Goal: Transaction & Acquisition: Obtain resource

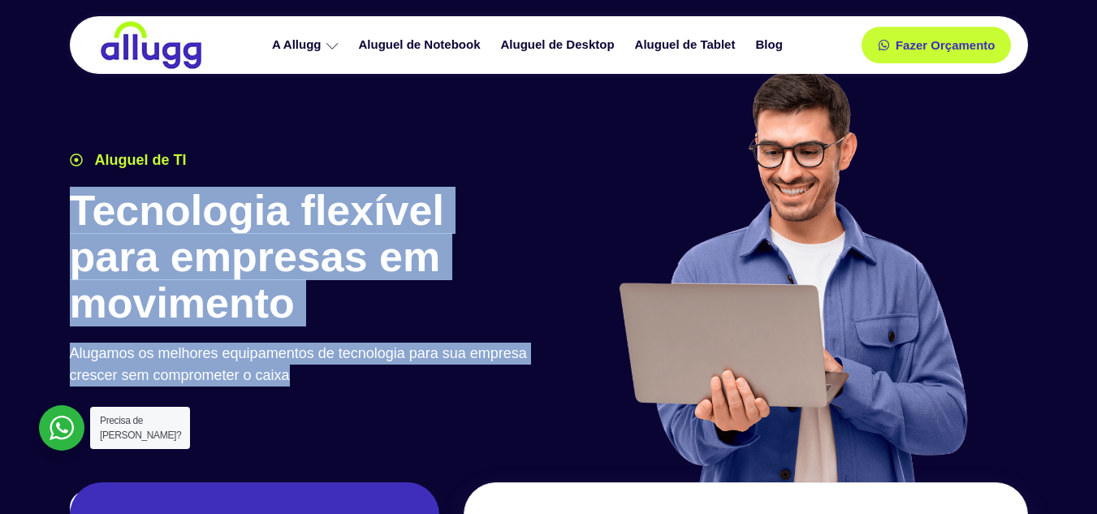
drag, startPoint x: 77, startPoint y: 199, endPoint x: 311, endPoint y: 367, distance: 288.0
click at [308, 369] on div "Aluguel de TI Tecnologia flexível para empresas em movimento Alugamos os melhor…" at bounding box center [305, 323] width 487 height 365
copy div "Tecnologia flexível para empresas em movimento Alugamos os melhores equipamento…"
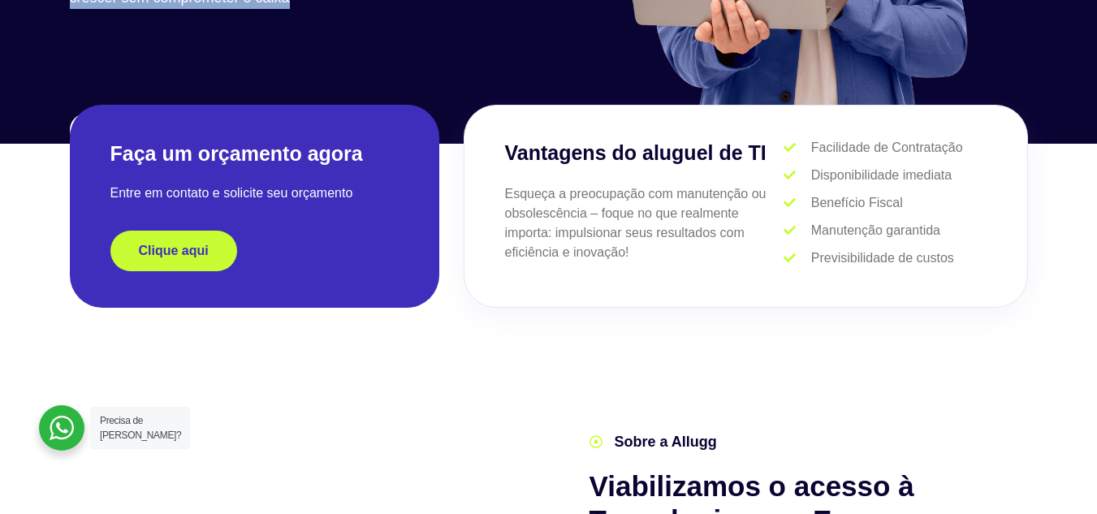
scroll to position [406, 0]
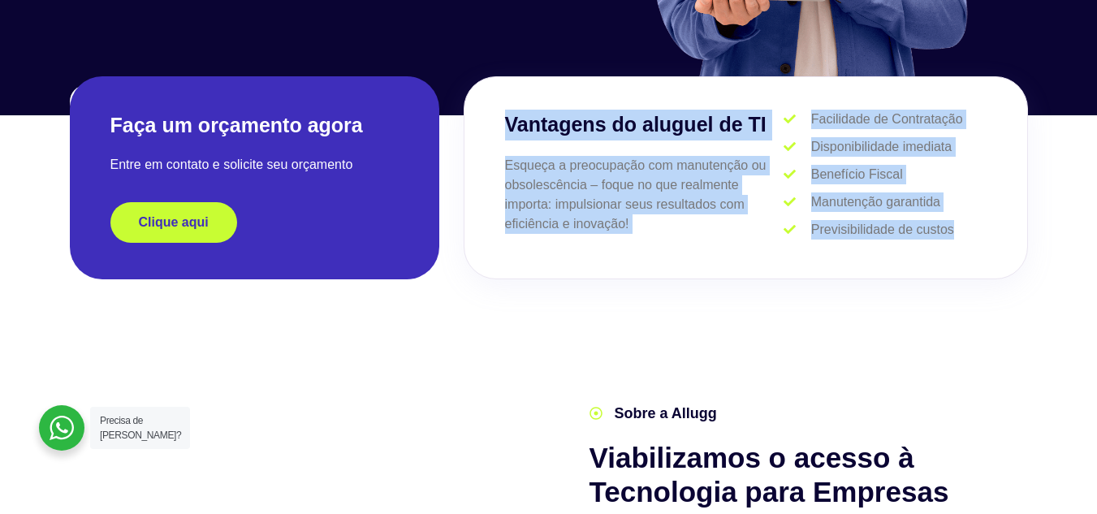
drag, startPoint x: 506, startPoint y: 120, endPoint x: 902, endPoint y: 188, distance: 402.1
click at [989, 248] on div "Vantagens do aluguel de TI Esqueça a preocupação com manutenção ou obsolescênci…" at bounding box center [746, 177] width 564 height 203
copy div "Vantagens do aluguel de TI Esqueça a preocupação com manutenção ou obsolescênci…"
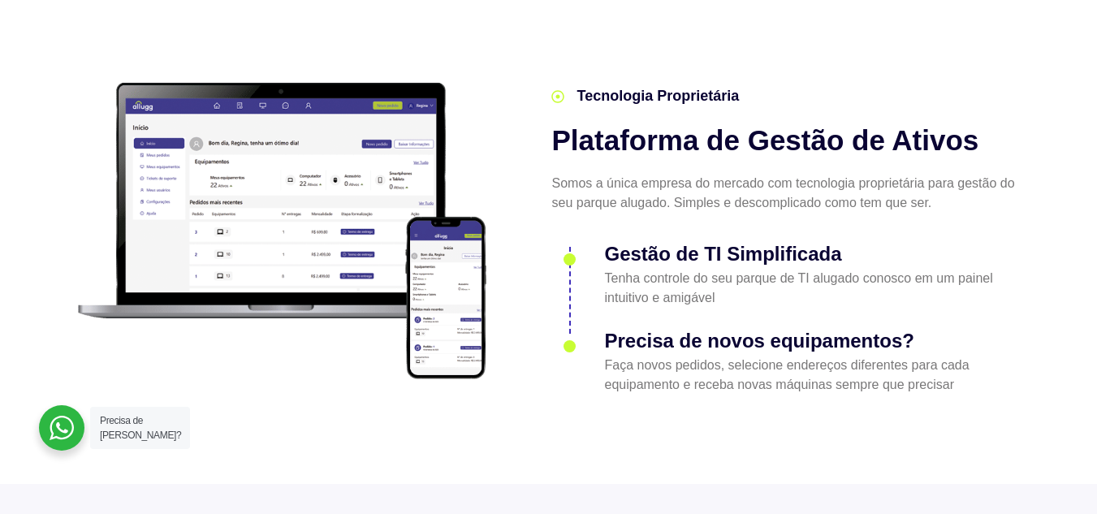
scroll to position [2030, 0]
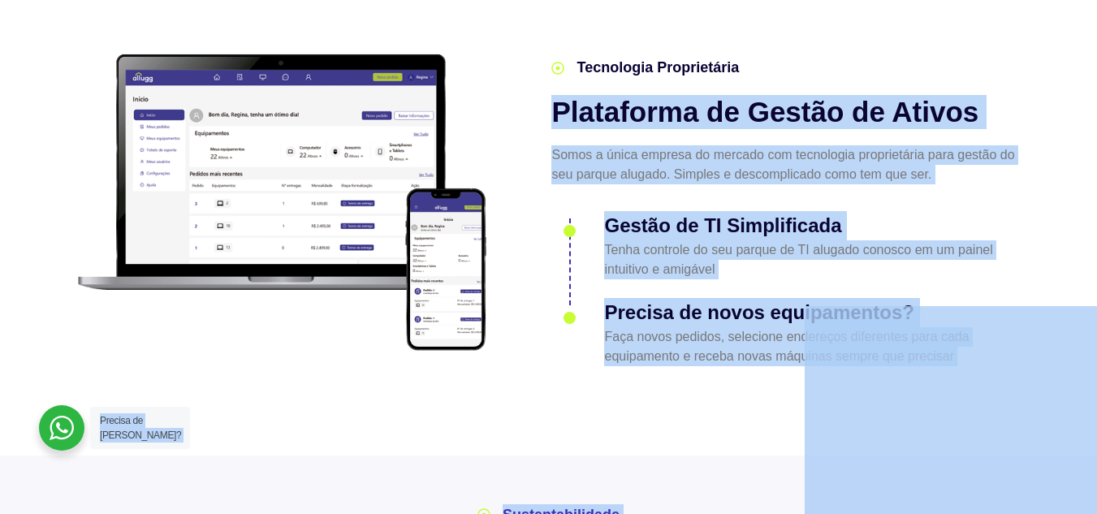
drag, startPoint x: 553, startPoint y: 77, endPoint x: 1022, endPoint y: 257, distance: 502.8
click at [981, 303] on div "Tecnologia Proprietária Plataforma de Gestão de Ativos Somos a única empresa do…" at bounding box center [786, 211] width 486 height 325
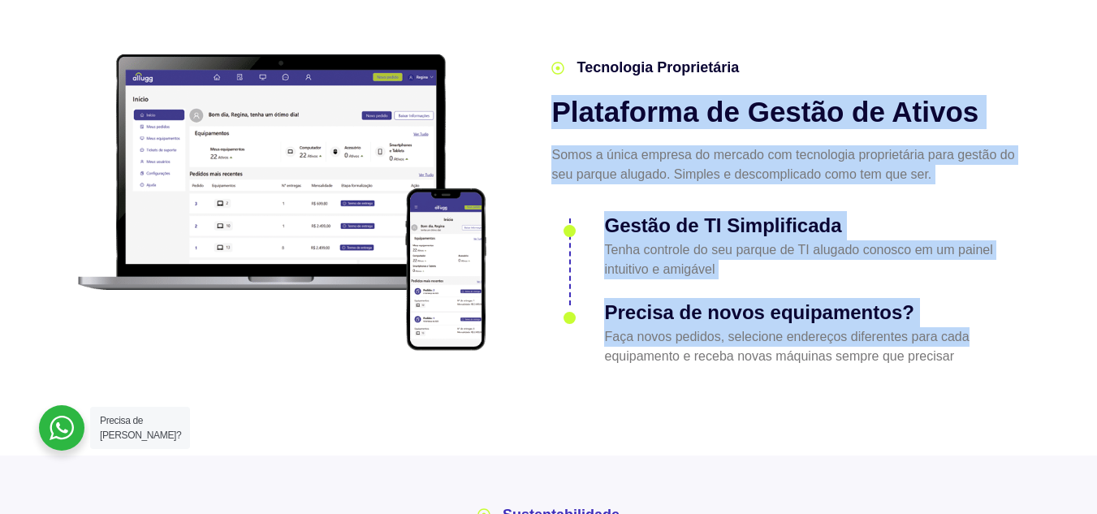
click at [964, 252] on li "Gestão de TI Simplificada Tenha controle do seu parque de TI alugado conosco em…" at bounding box center [785, 251] width 469 height 77
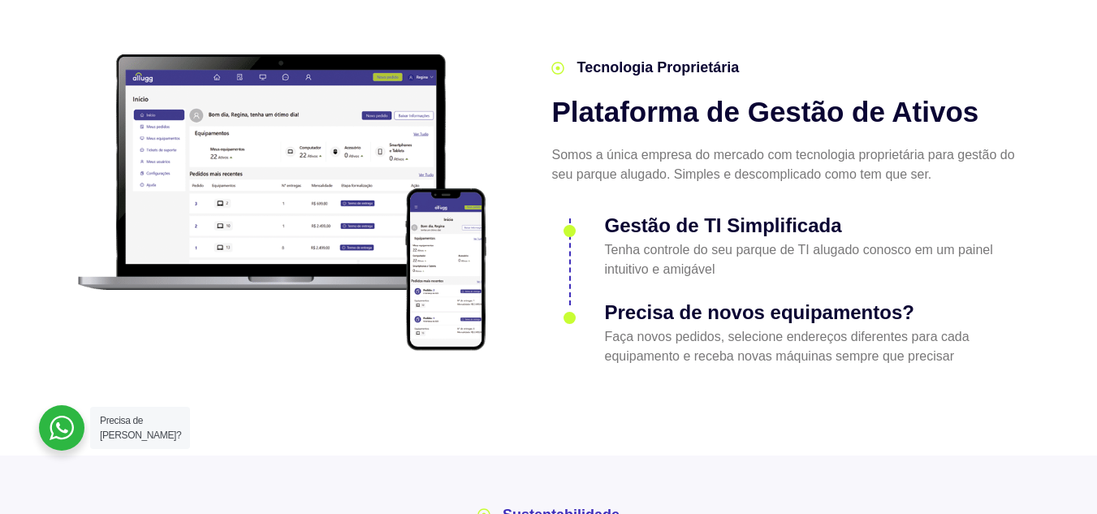
click at [780, 57] on li "Tecnologia Proprietária" at bounding box center [785, 68] width 469 height 22
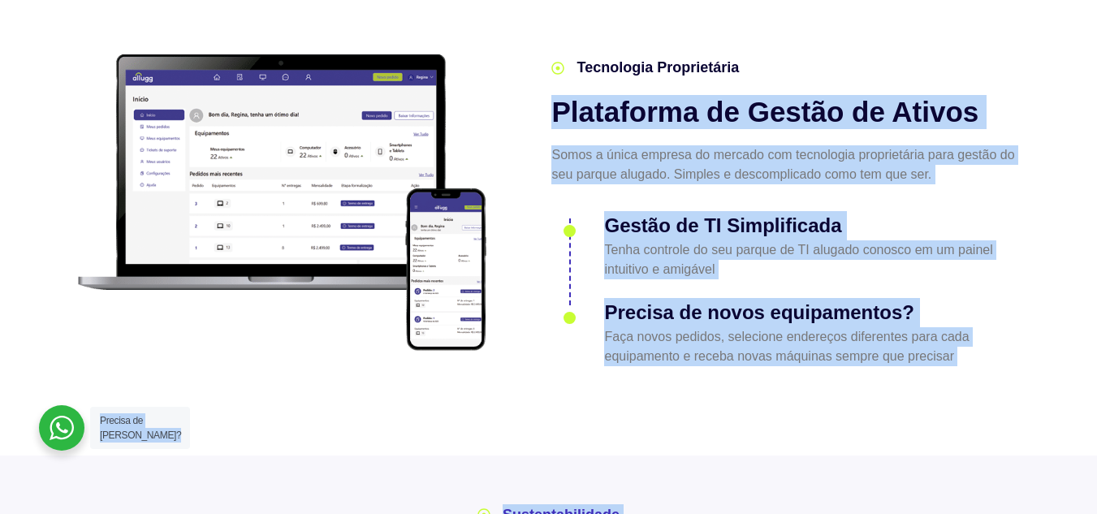
drag, startPoint x: 552, startPoint y: 77, endPoint x: 891, endPoint y: 306, distance: 408.8
click at [123, 32] on div "Tecnologia Proprietária Plataforma de Gestão de Ativos Somos a única empresa do…" at bounding box center [549, 202] width 974 height 341
copy body "Plataforma de Gestão de Ativos Somos a única empresa do mercado com tecnologia …"
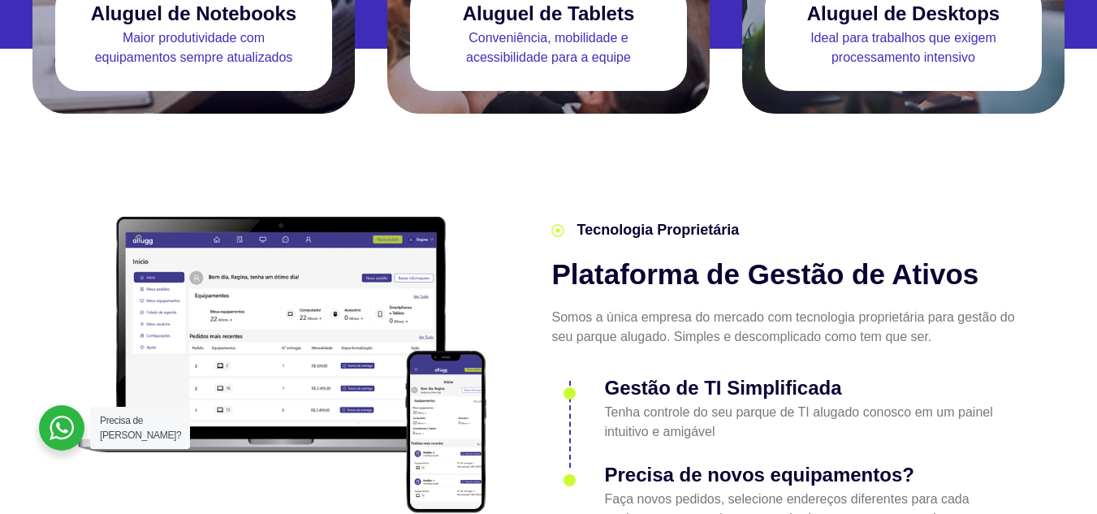
click at [484, 156] on section "Tecnologia Proprietária Plataforma de Gestão de Ativos Somos a única empresa do…" at bounding box center [548, 365] width 1097 height 503
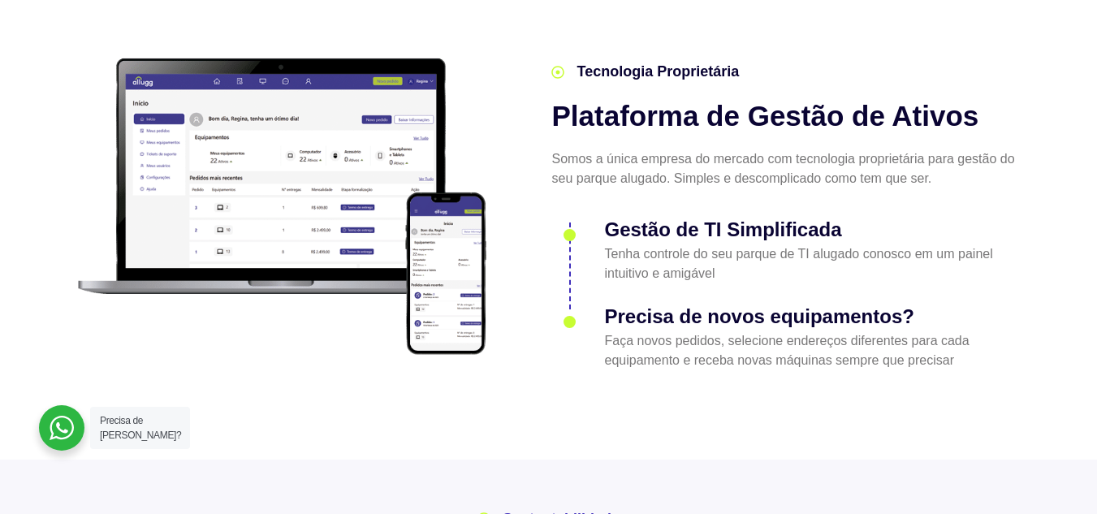
scroll to position [2030, 0]
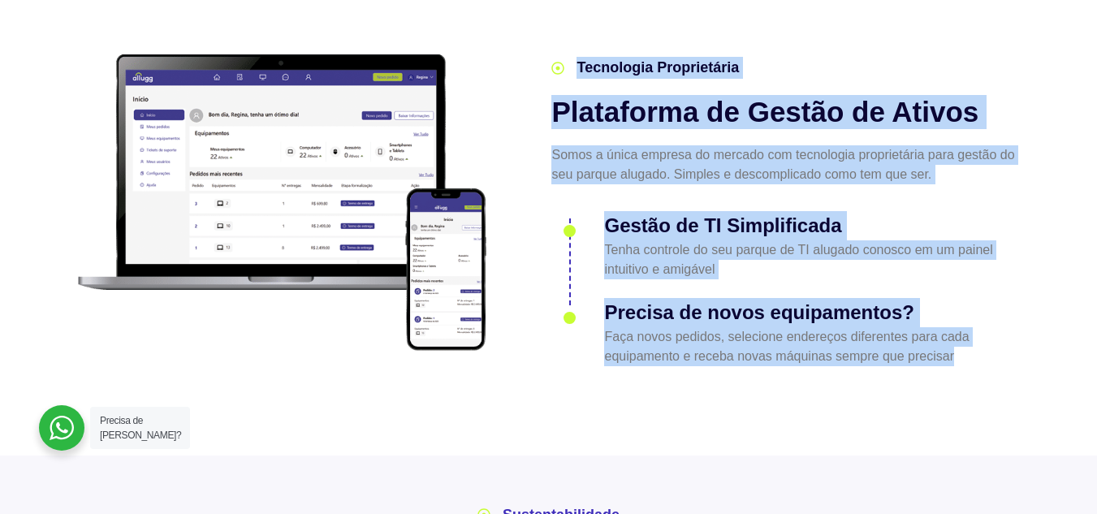
drag, startPoint x: 923, startPoint y: 313, endPoint x: 580, endPoint y: 39, distance: 439.7
click at [578, 49] on div "Tecnologia Proprietária Plataforma de Gestão de Ativos Somos a única empresa do…" at bounding box center [786, 211] width 486 height 325
copy div "Tecnologia Proprietária Plataforma de Gestão de Ativos Somos a única empresa do…"
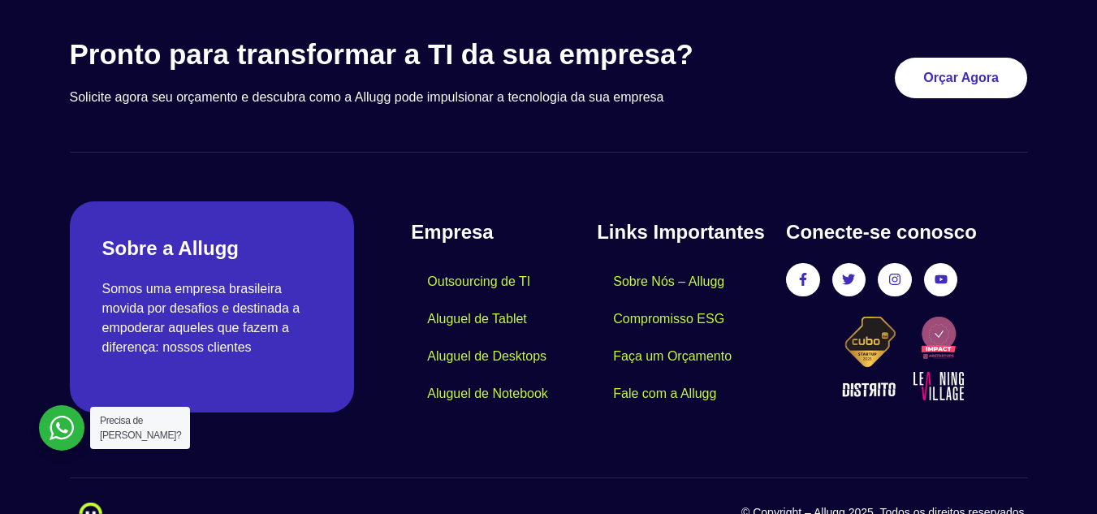
scroll to position [4900, 0]
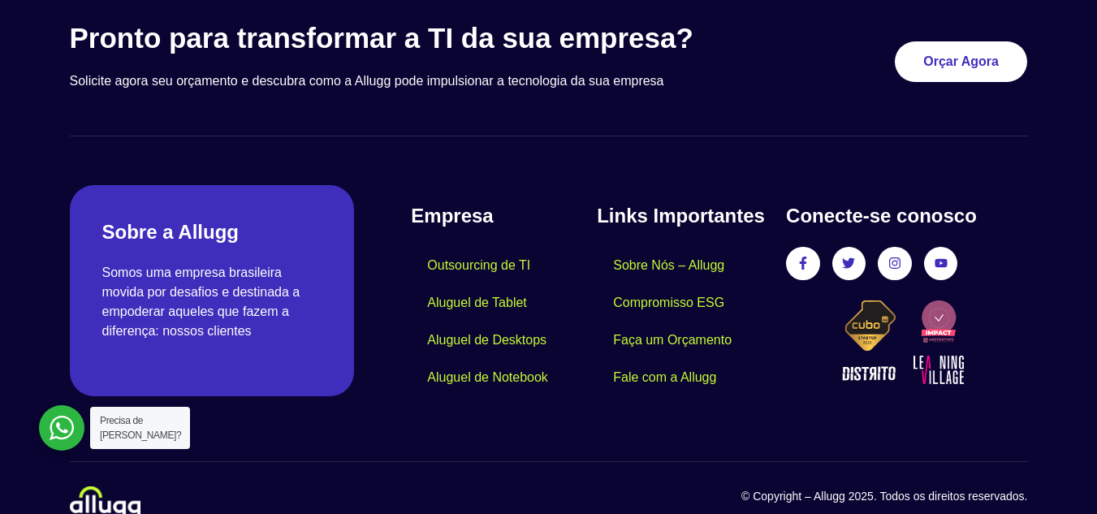
click at [674, 114] on div "Pronto para transformar a TI da sua empresa? Solicite agora seu orçamento e des…" at bounding box center [549, 269] width 974 height 513
click at [1060, 15] on div at bounding box center [548, 237] width 1097 height 611
click at [661, 322] on link "Faça um Orçamento" at bounding box center [672, 340] width 151 height 37
